Goal: Register for event/course

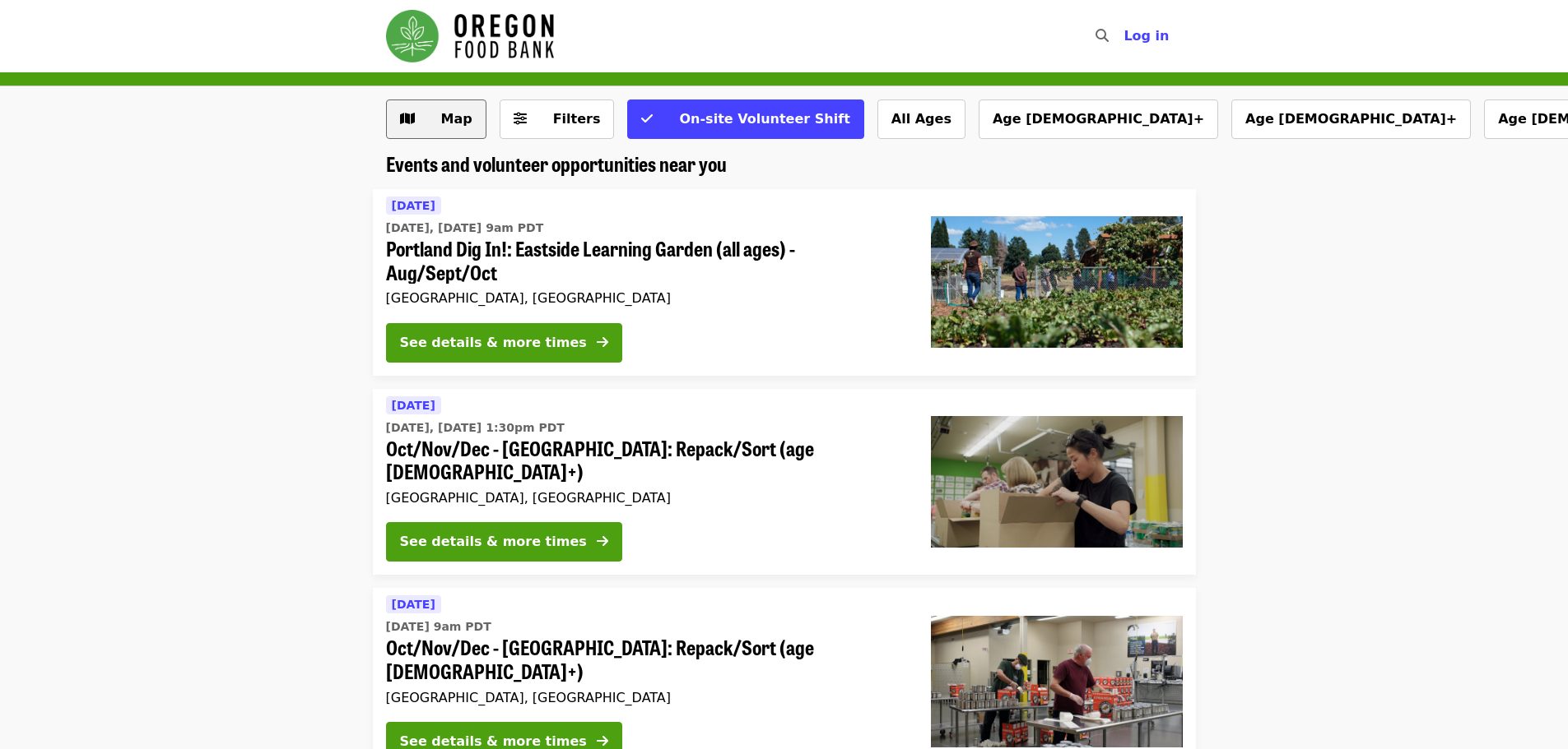
click at [473, 115] on button "Map" at bounding box center [436, 119] width 100 height 40
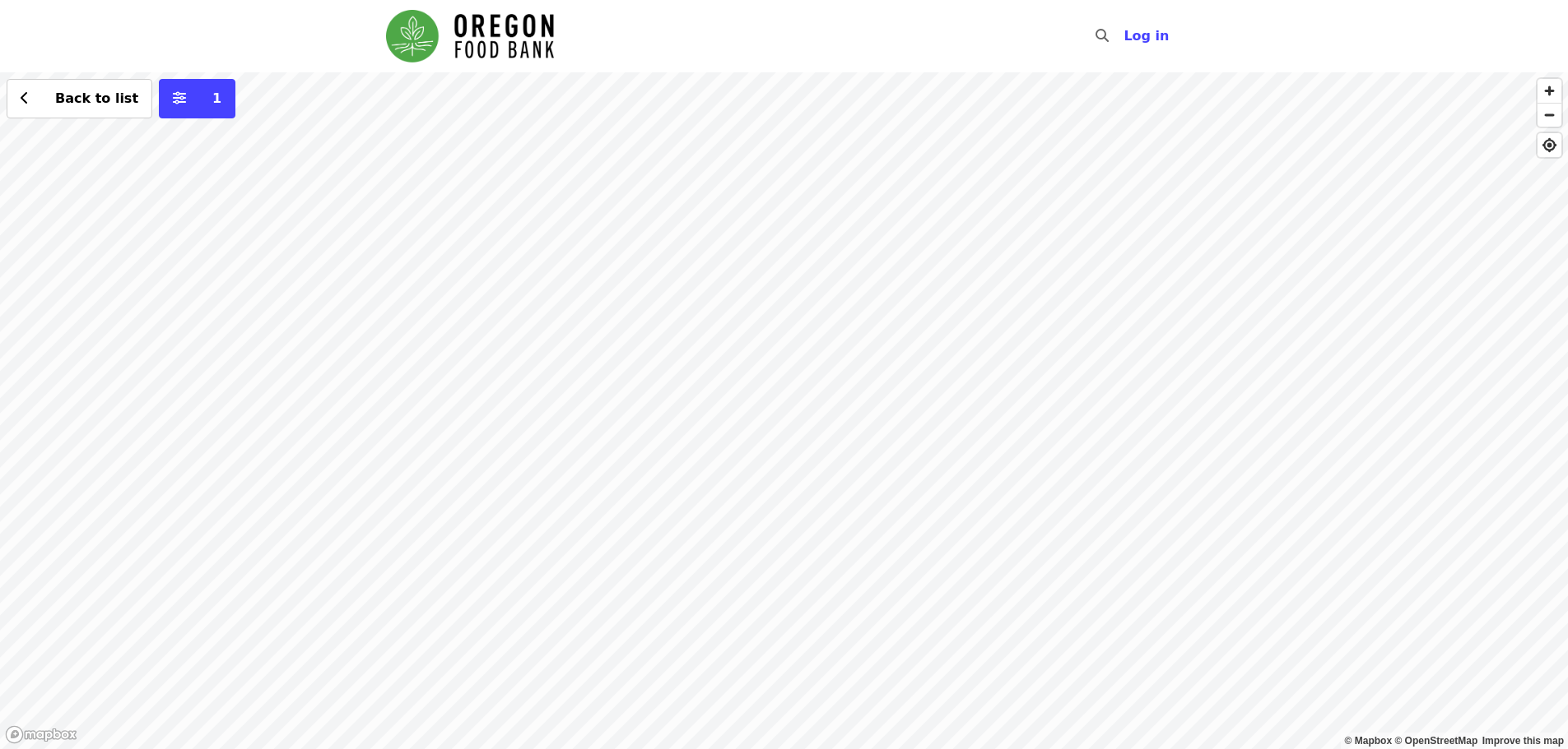
click at [760, 446] on div "Back to list 1" at bounding box center [784, 411] width 1568 height 677
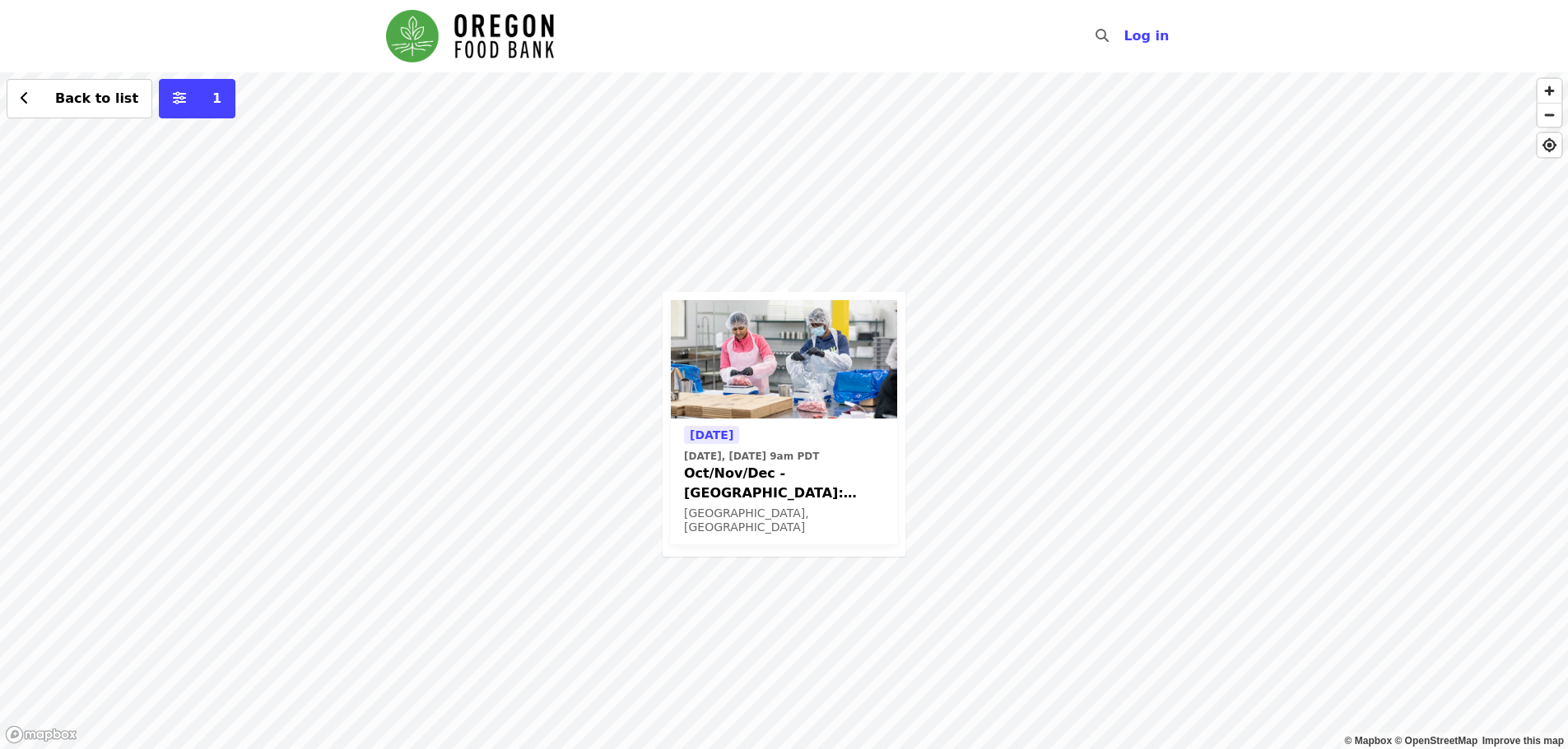
click at [848, 466] on span "Oct/Nov/Dec - [GEOGRAPHIC_DATA]: Repack/Sort (age [DEMOGRAPHIC_DATA]+)" at bounding box center [783, 483] width 200 height 40
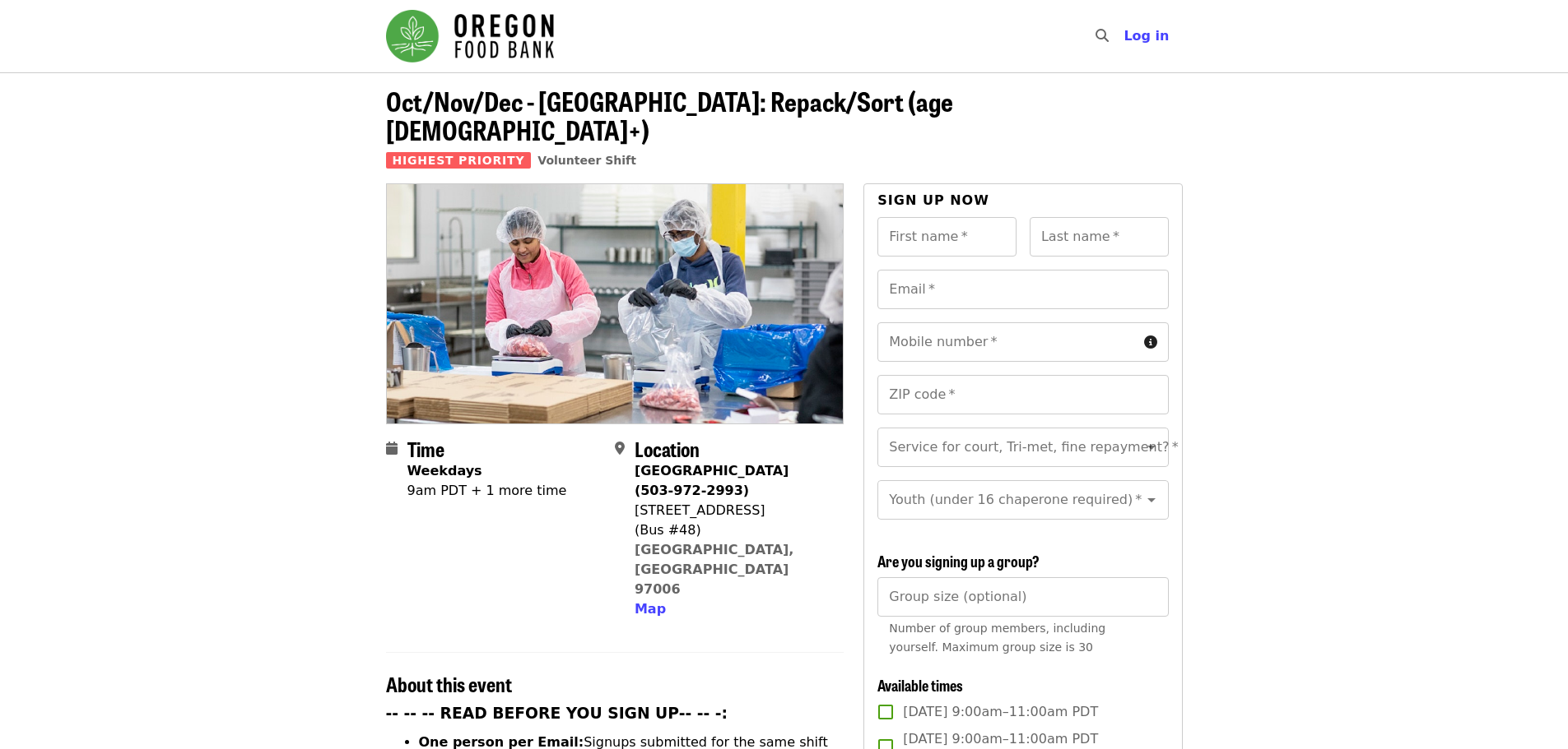
click at [491, 481] on div "9am PDT + 1 more time" at bounding box center [487, 491] width 160 height 19
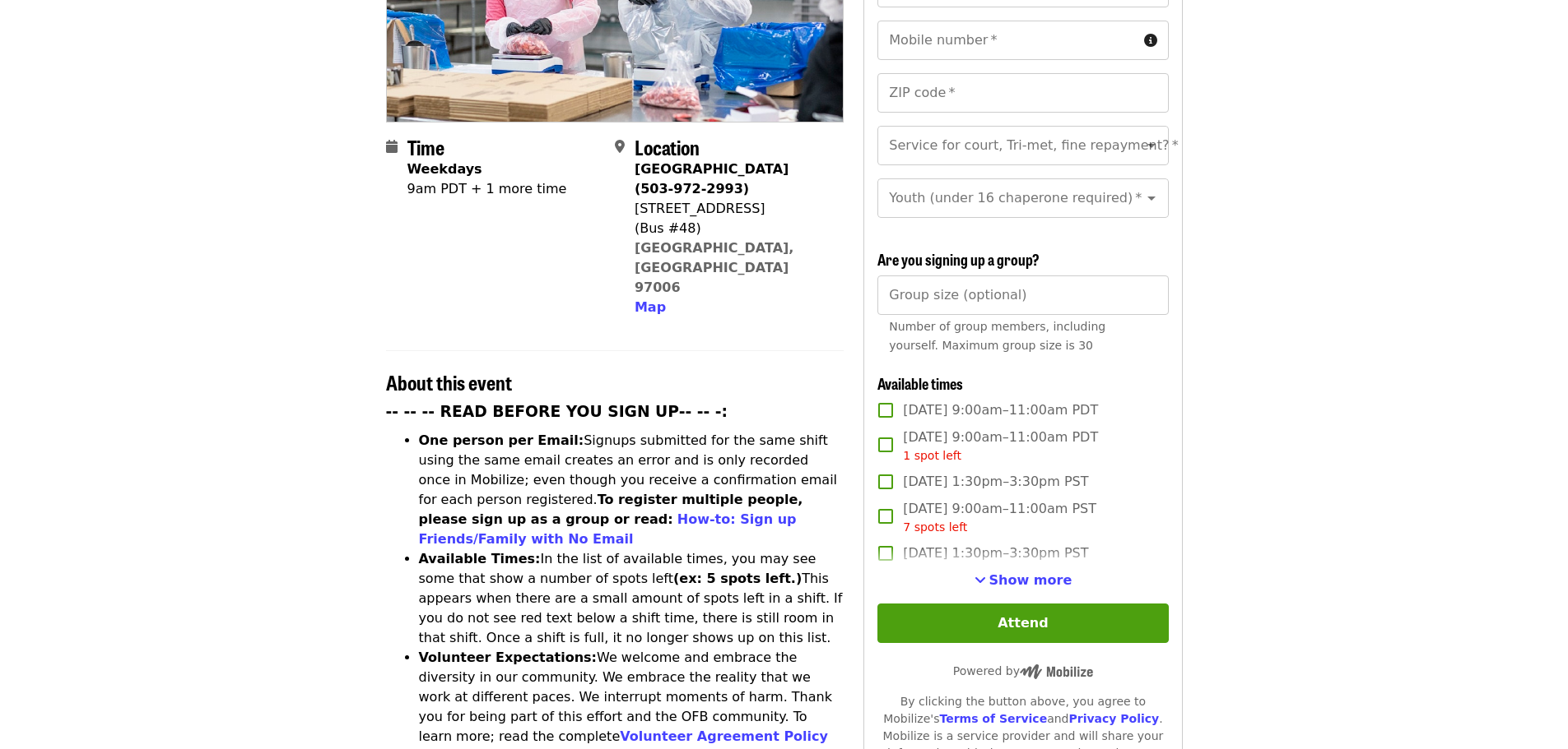
scroll to position [329, 0]
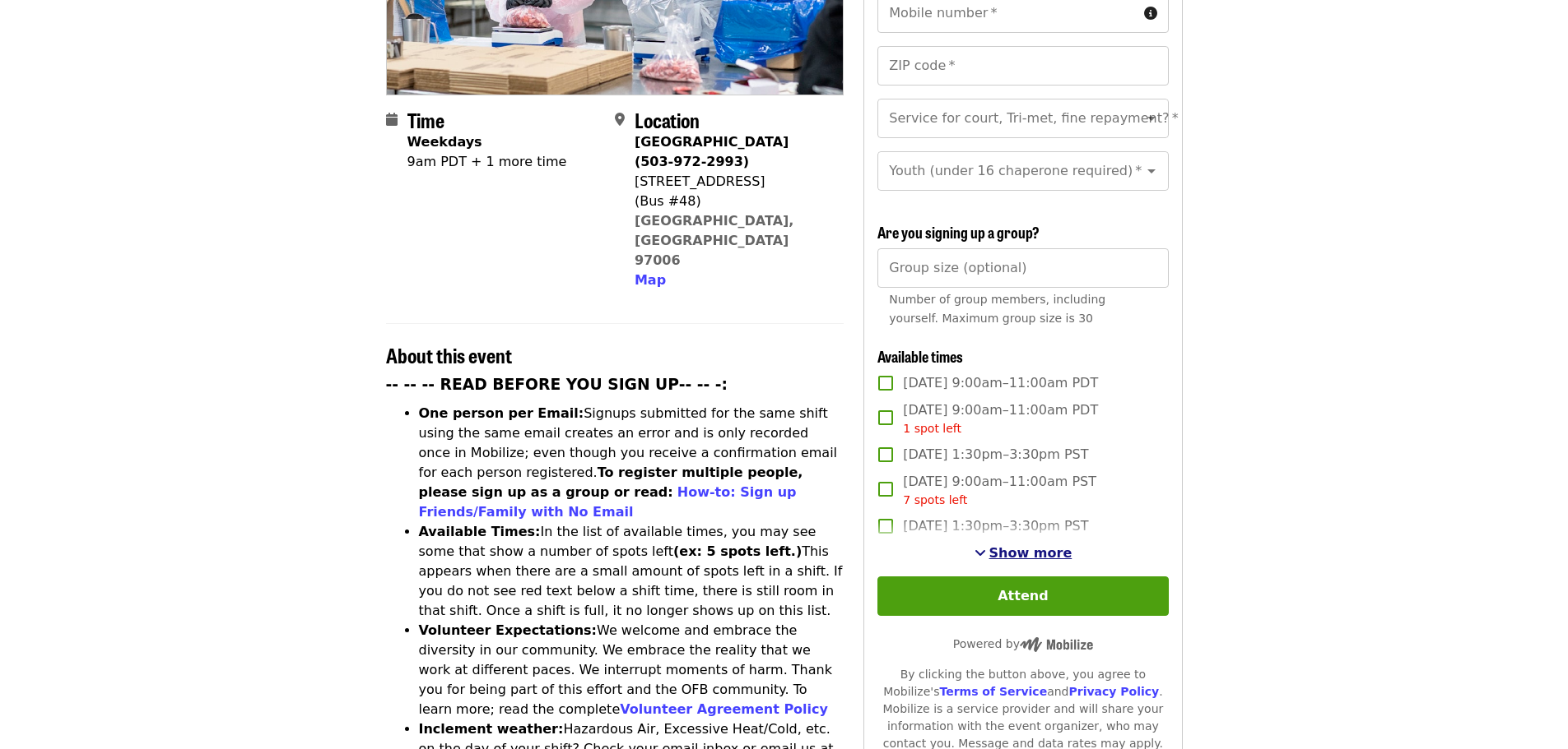
click at [1045, 546] on span "Show more" at bounding box center [1031, 553] width 83 height 15
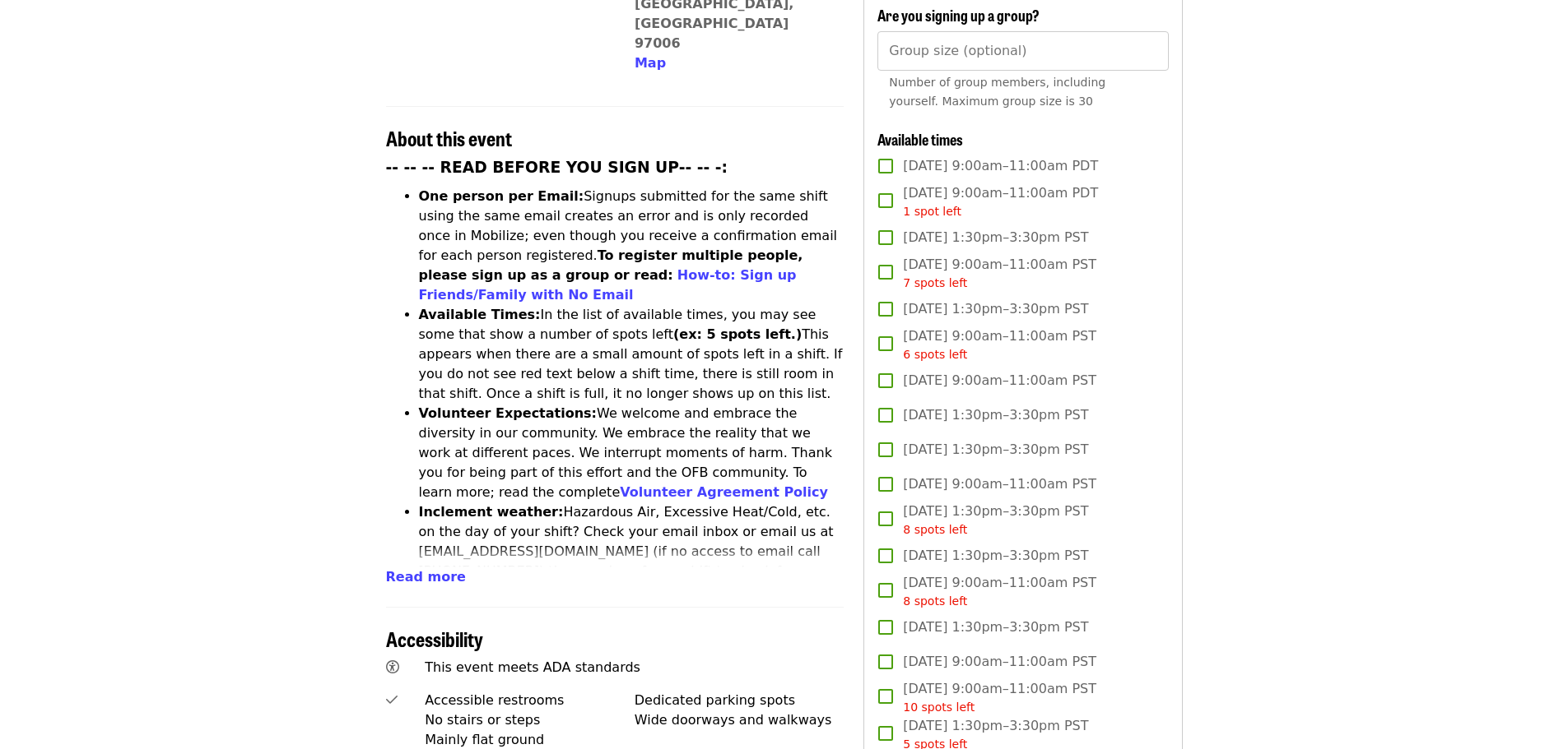
scroll to position [575, 0]
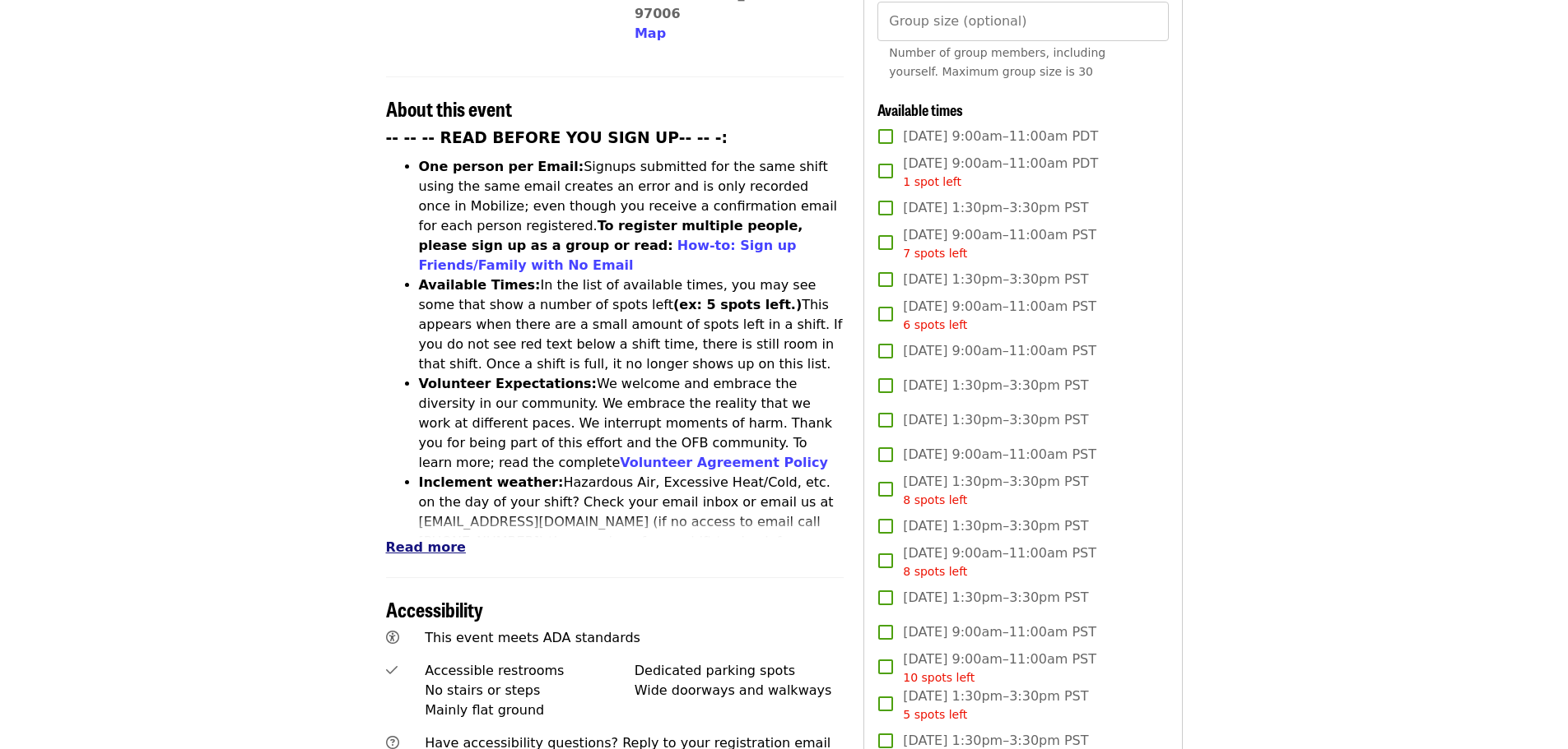
click at [434, 540] on span "Read more" at bounding box center [425, 548] width 80 height 15
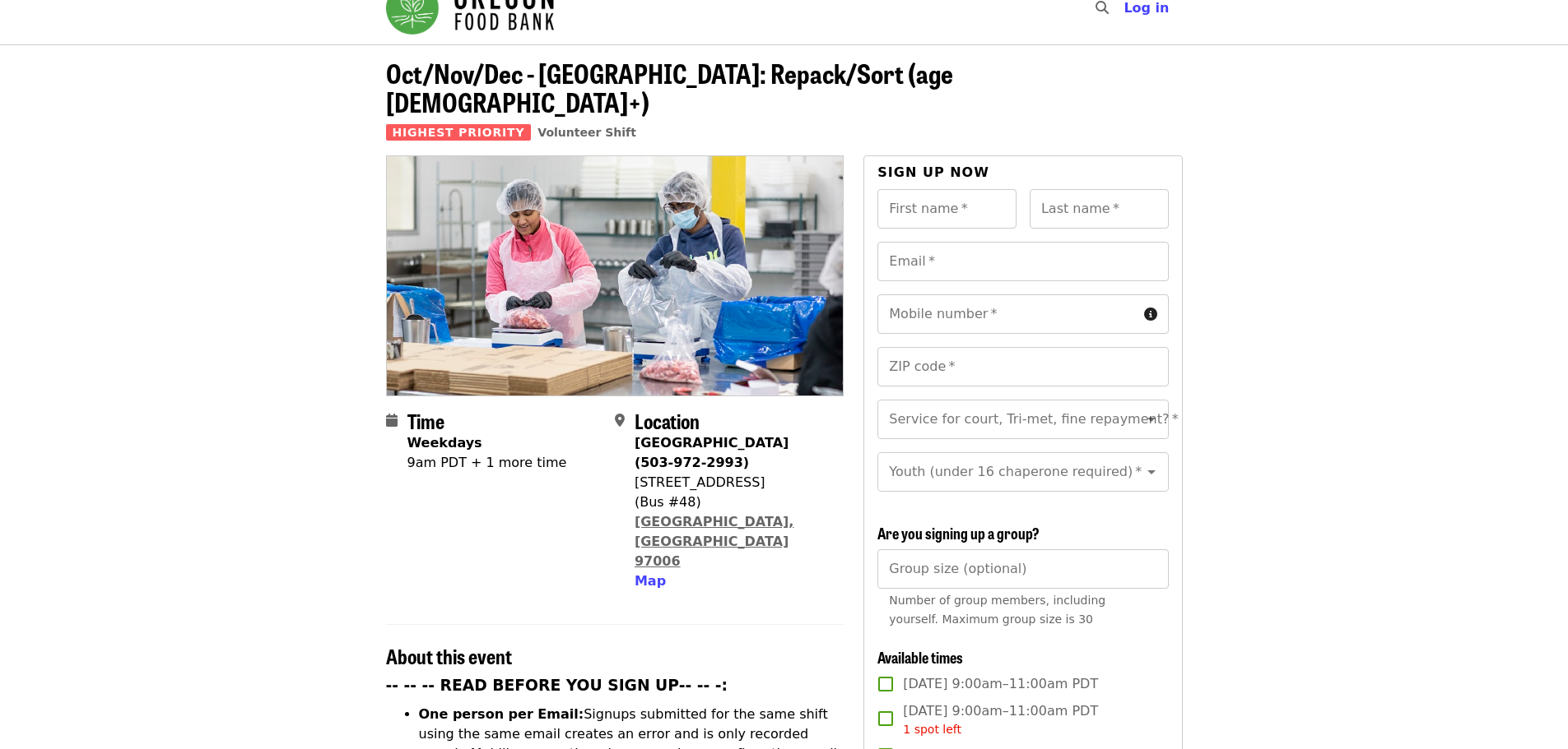
scroll to position [0, 0]
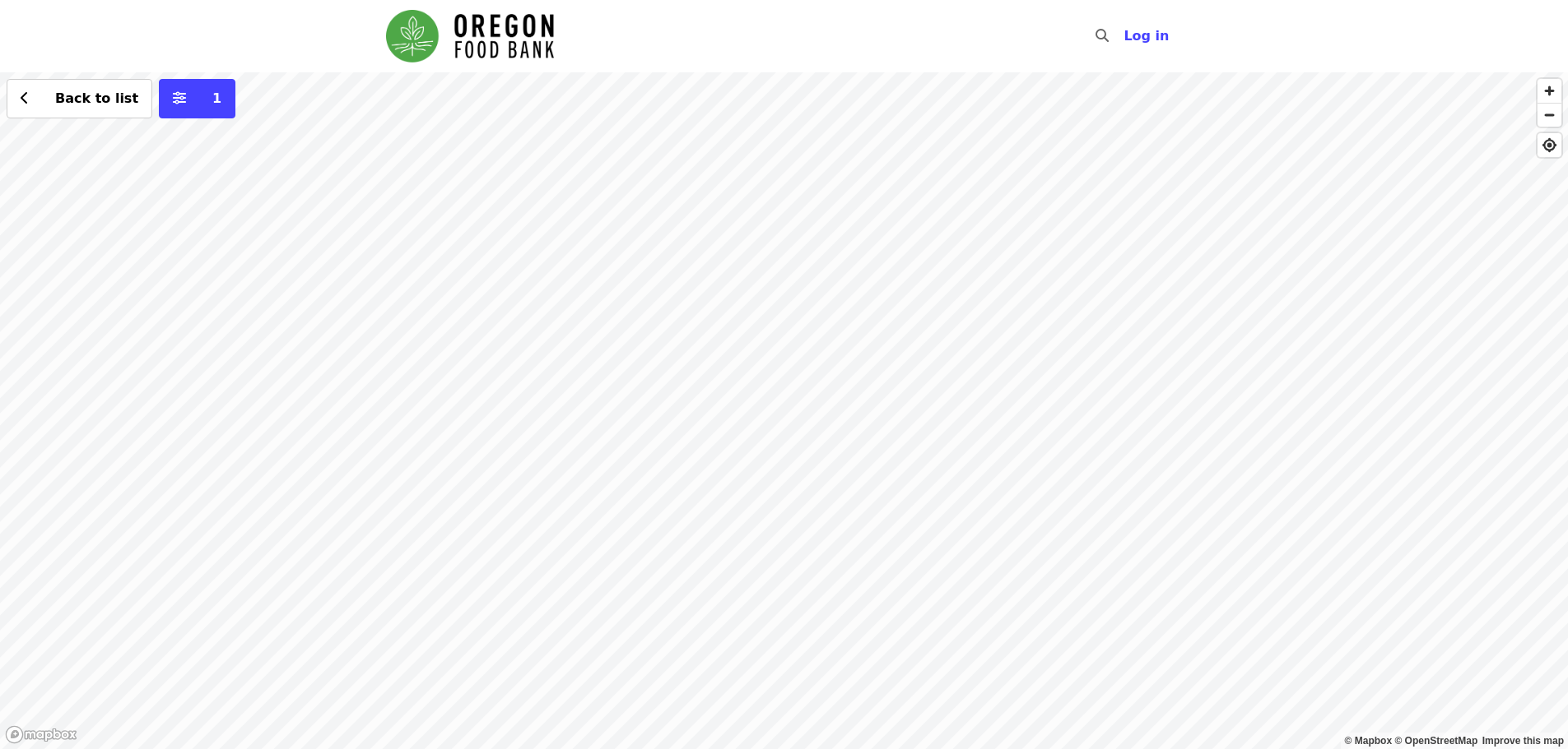
click at [637, 276] on div "Back to list 1" at bounding box center [784, 411] width 1568 height 677
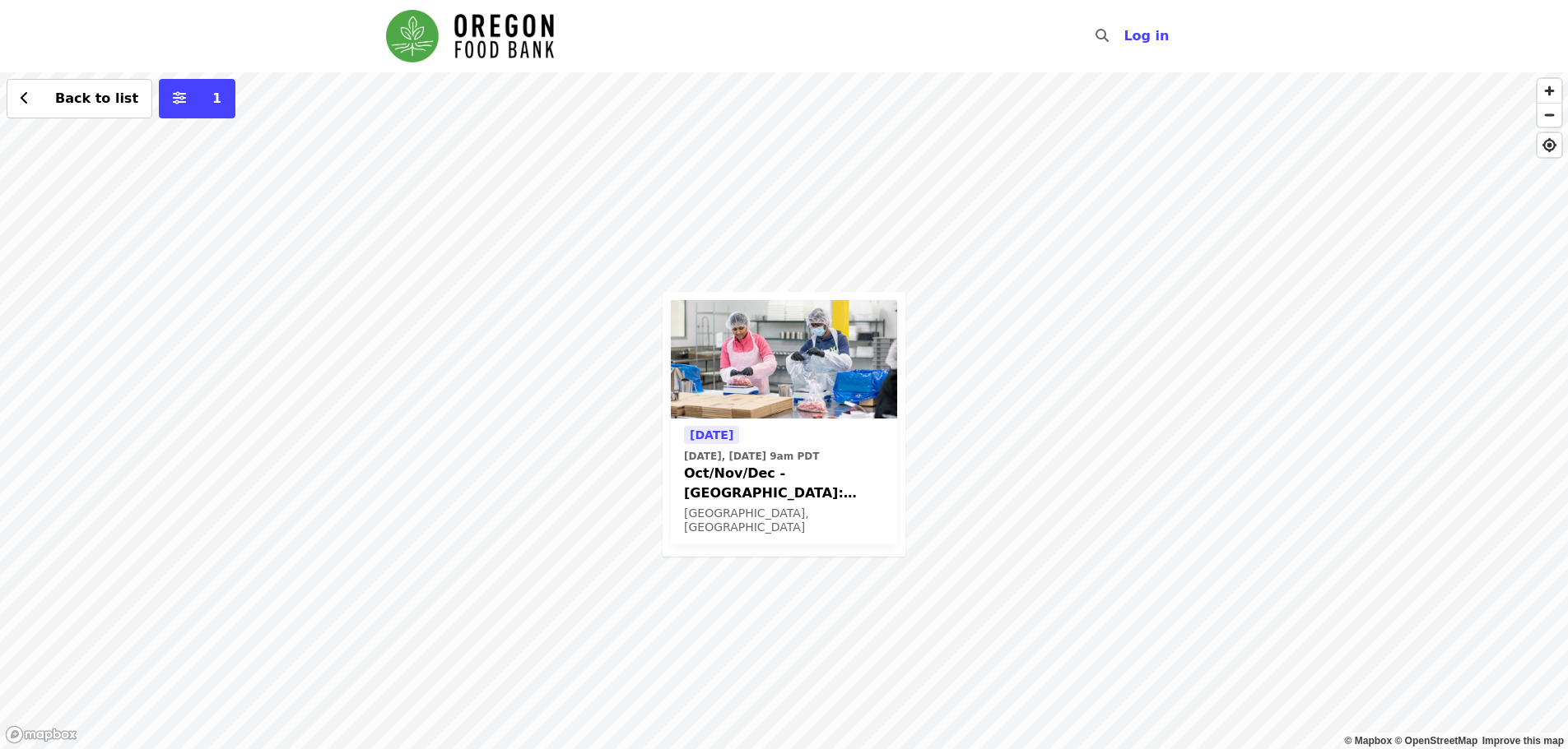
click at [598, 261] on div "[DATE] [DATE], [DATE] 9am PDT Oct/Nov/Dec - [GEOGRAPHIC_DATA]: Repack/Sort (age…" at bounding box center [784, 411] width 1568 height 677
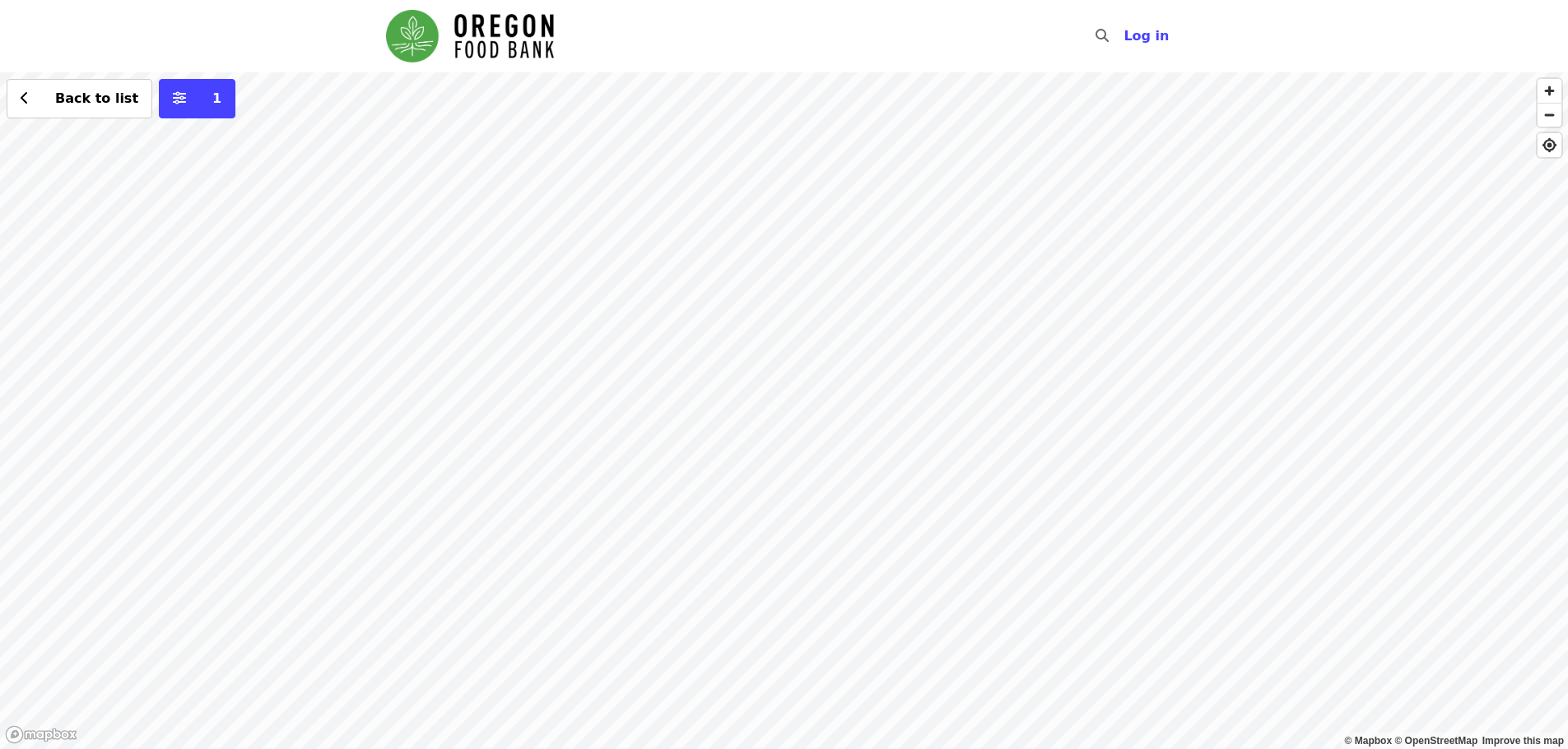
click at [855, 397] on div "Back to list 1" at bounding box center [784, 411] width 1568 height 677
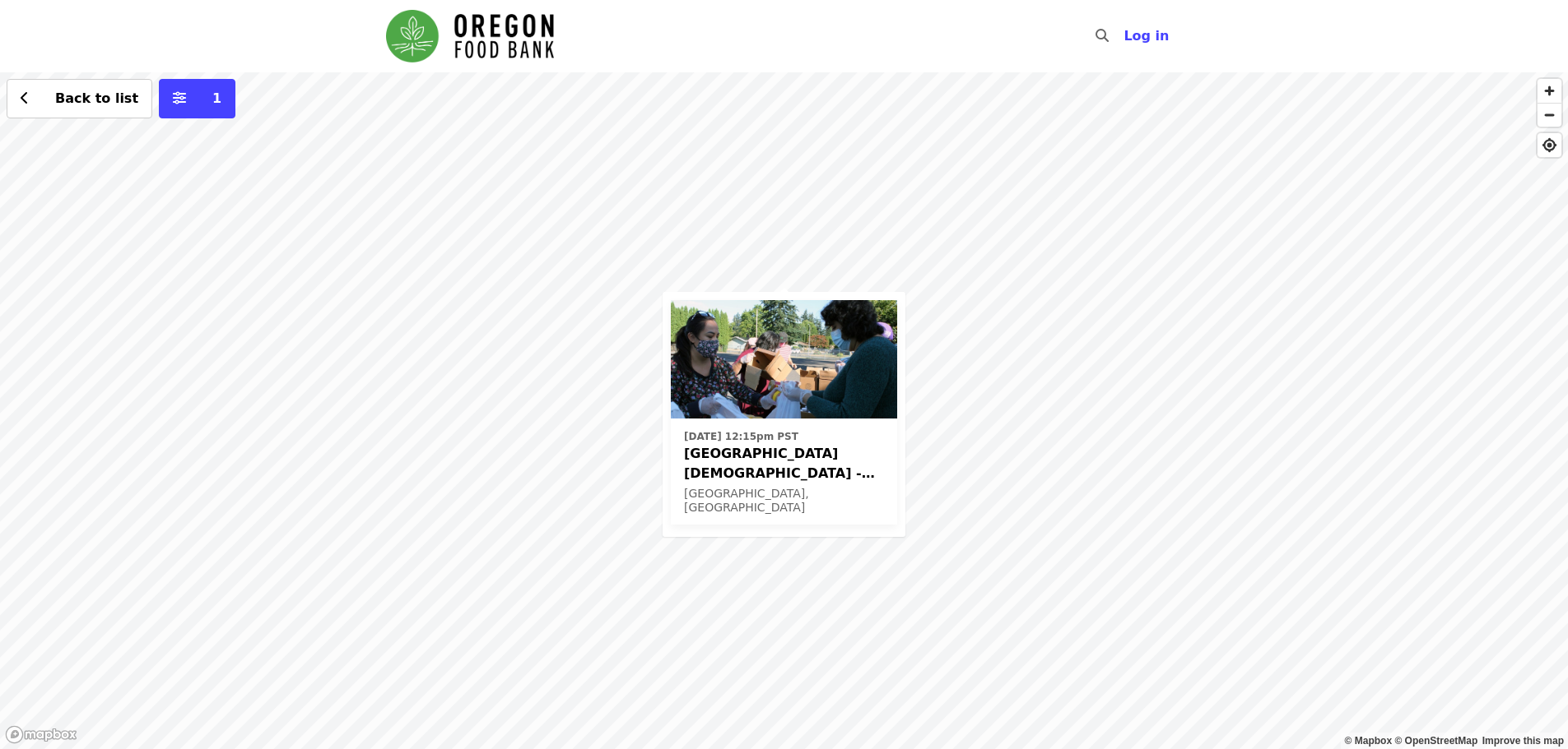
click at [721, 187] on div "[DATE] 12:15pm PST [DEMOGRAPHIC_DATA] - Free Food Market (16+) [GEOGRAPHIC_DATA…" at bounding box center [784, 411] width 1568 height 677
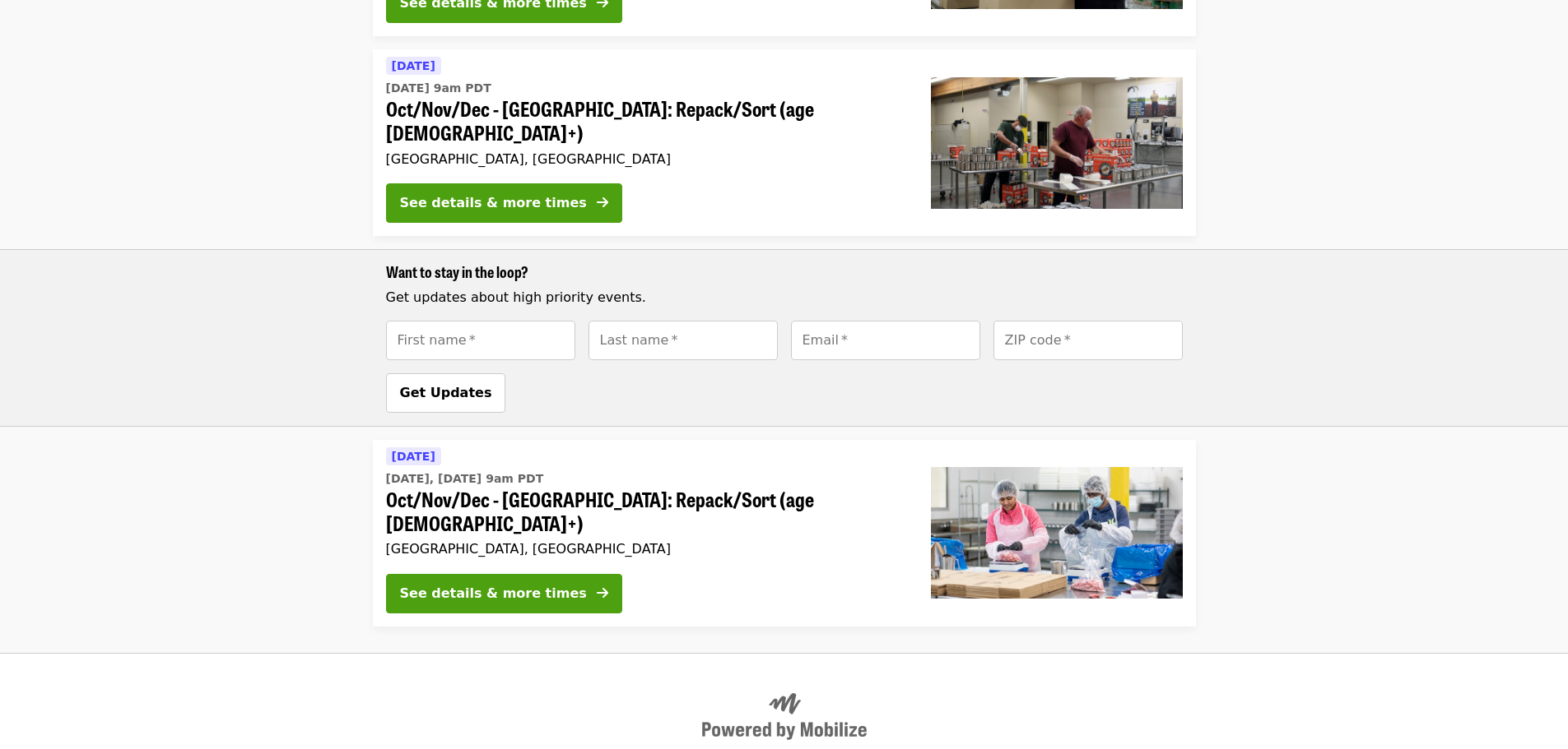
scroll to position [582, 0]
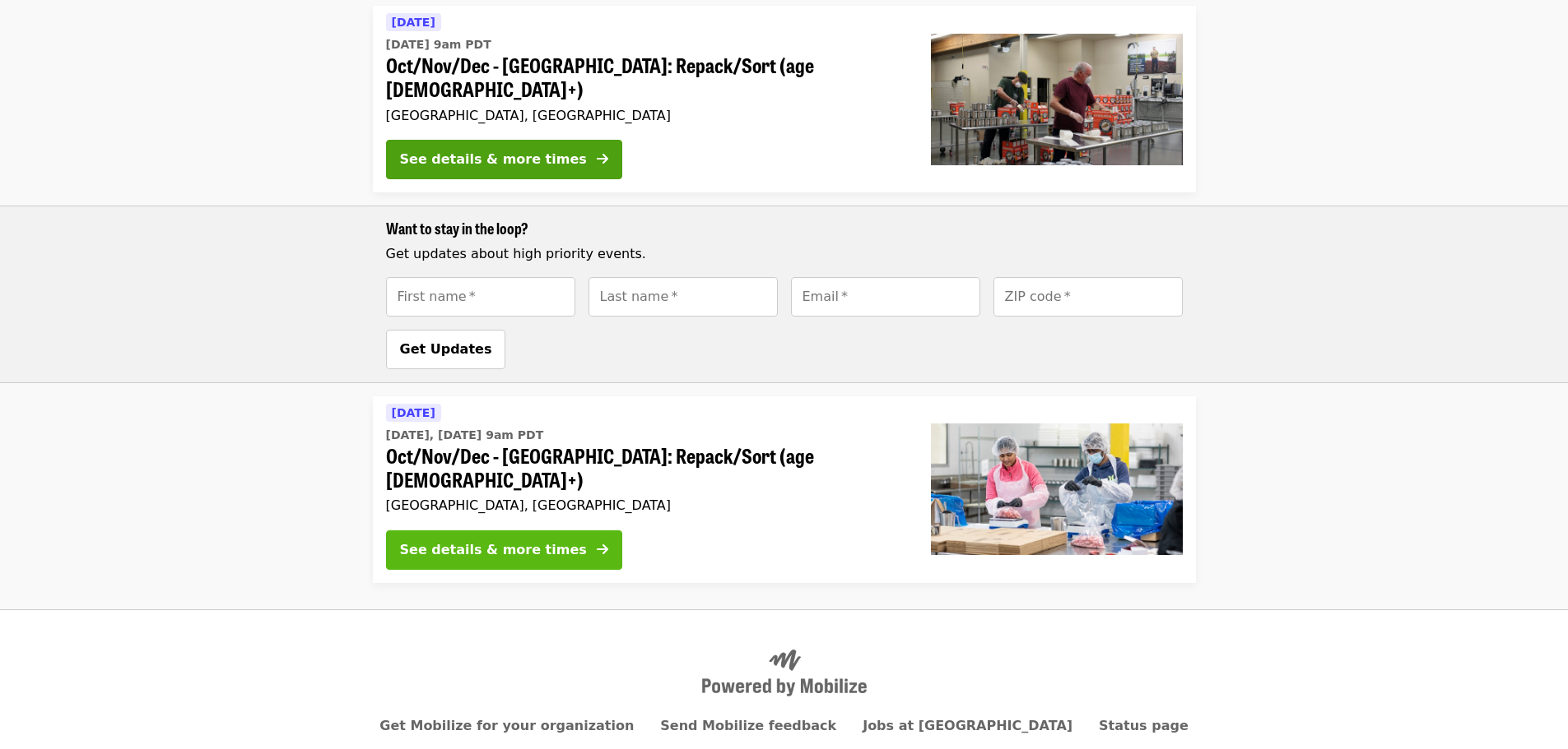
click at [525, 541] on div "See details & more times" at bounding box center [494, 550] width 187 height 19
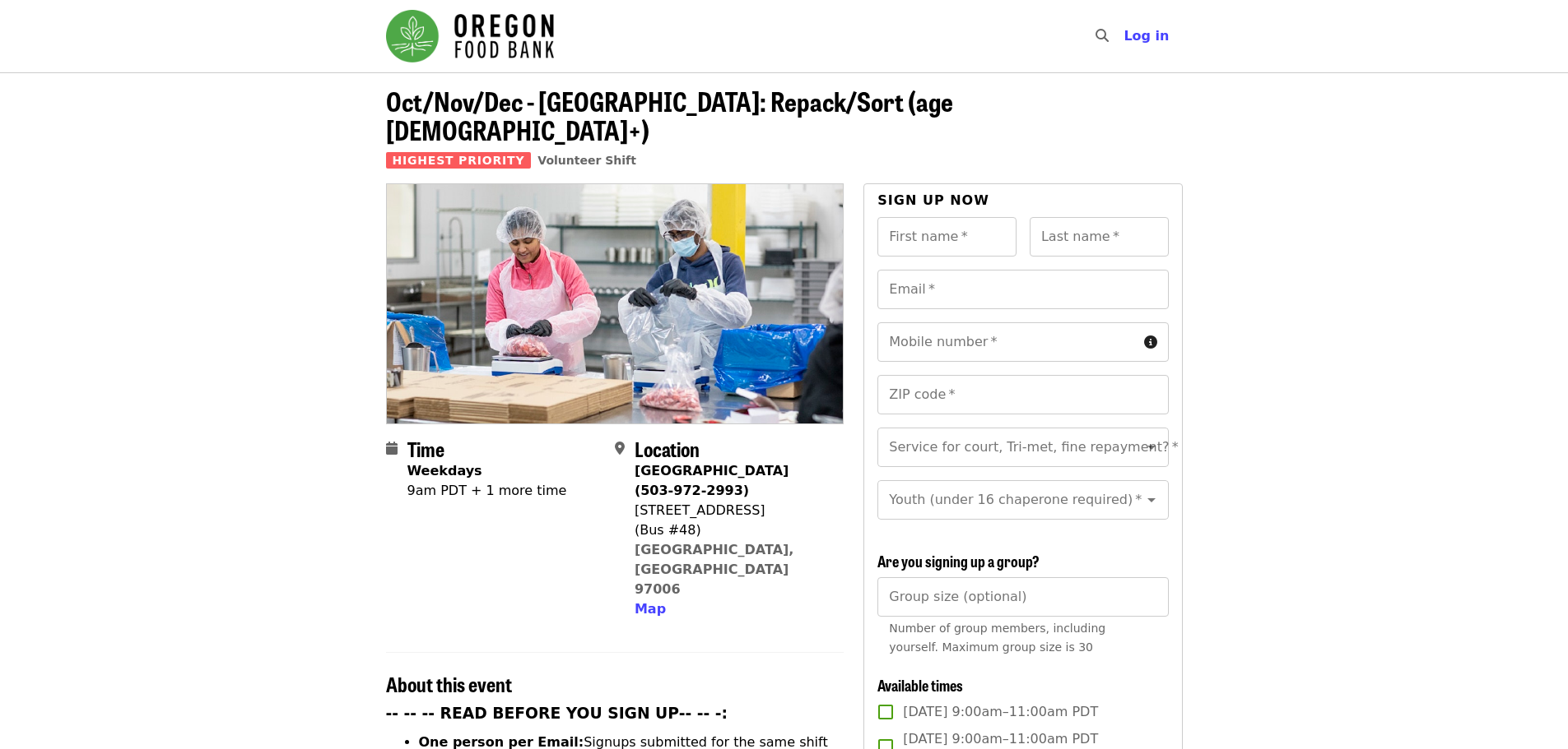
scroll to position [412, 0]
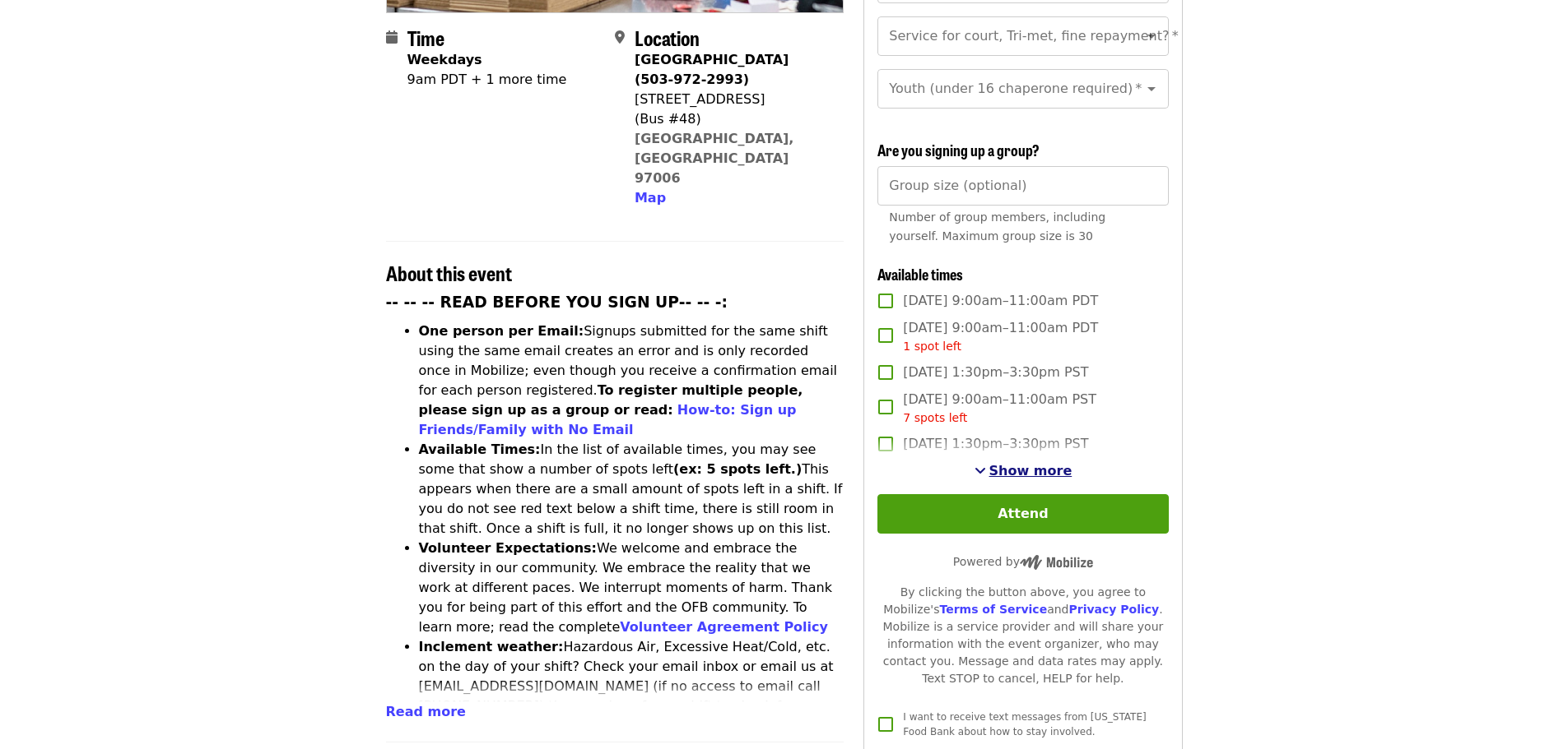
click at [1027, 474] on span "Show more" at bounding box center [1031, 470] width 83 height 15
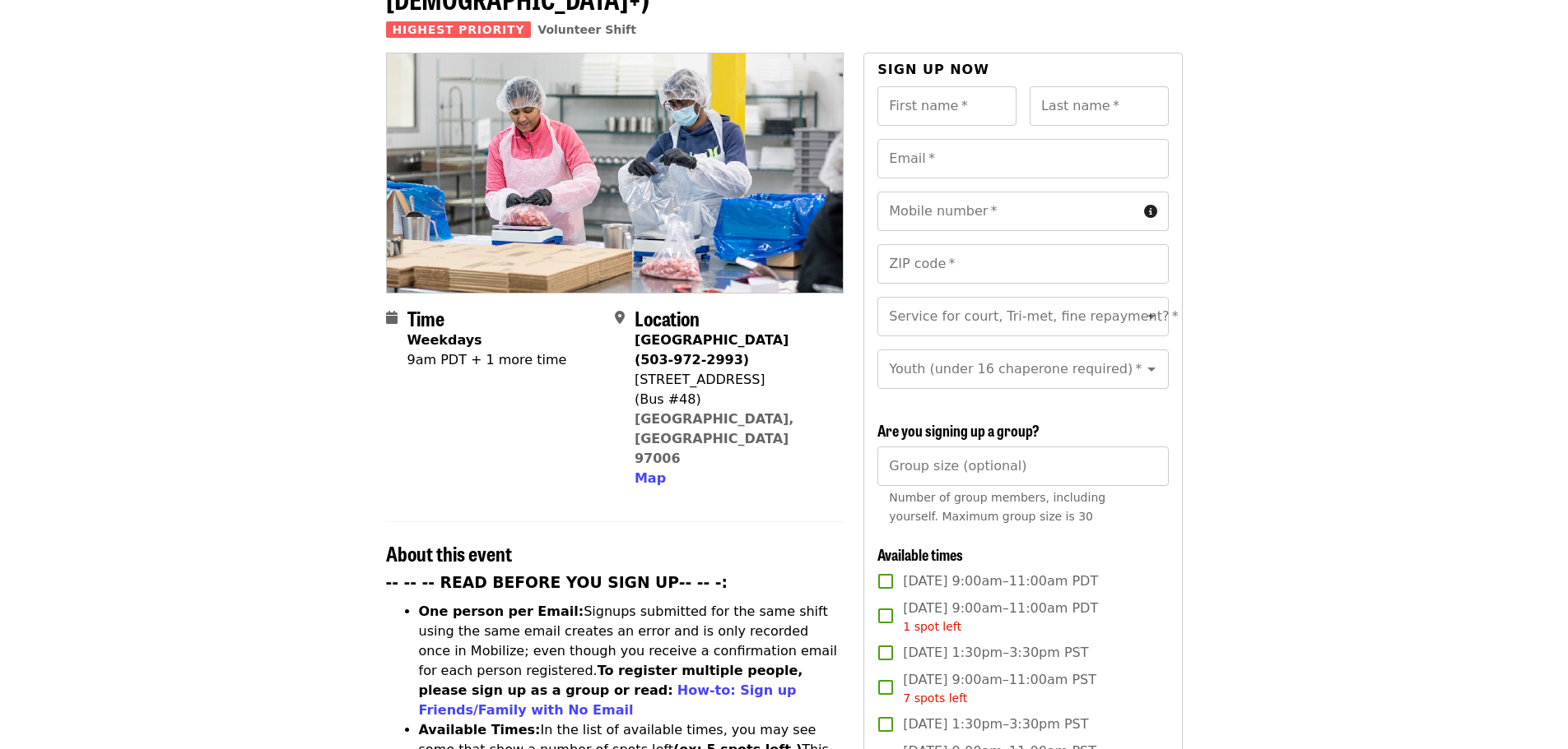
scroll to position [329, 0]
